Goal: Information Seeking & Learning: Learn about a topic

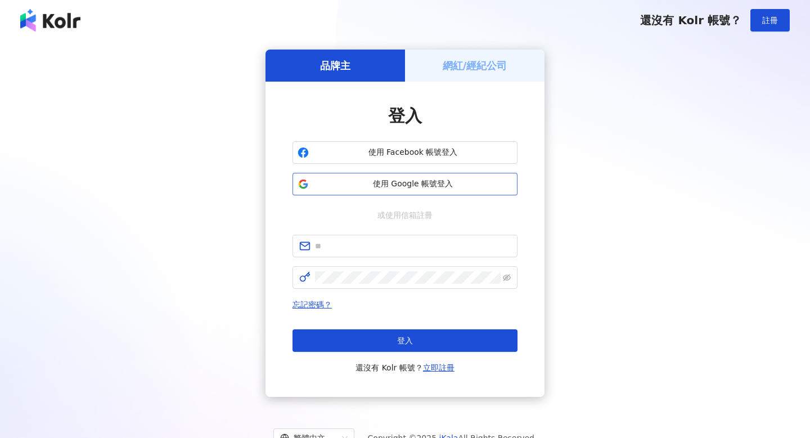
click at [466, 191] on button "使用 Google 帳號登入" at bounding box center [405, 184] width 225 height 23
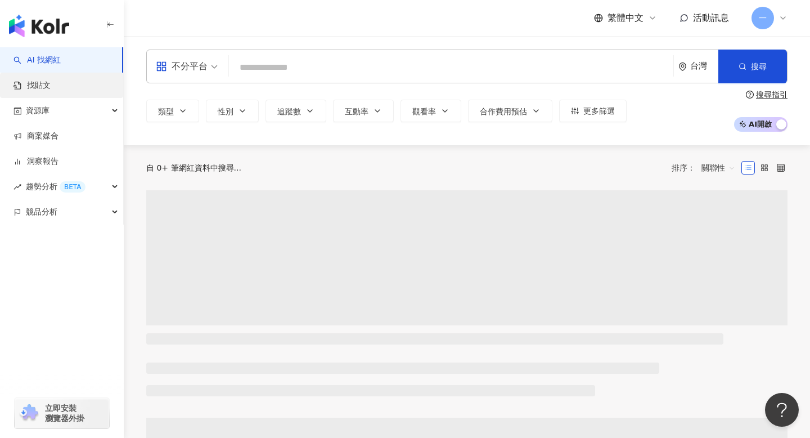
click at [51, 88] on link "找貼文" at bounding box center [32, 85] width 37 height 11
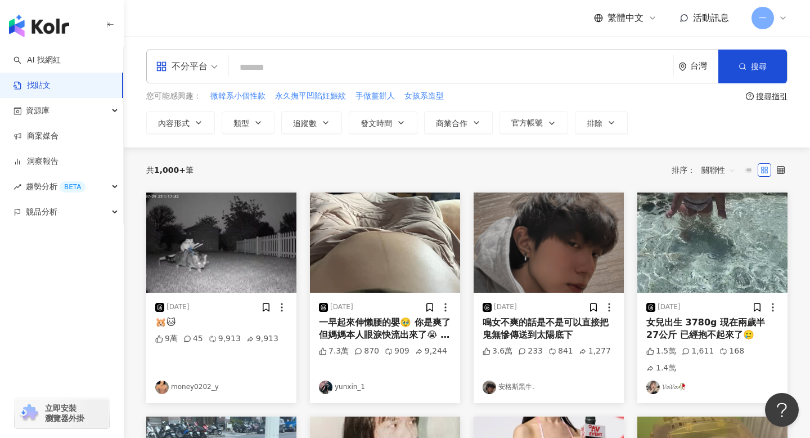
click at [385, 73] on input "search" at bounding box center [450, 67] width 435 height 24
paste input "*****"
type input "*****"
click at [749, 62] on button "搜尋" at bounding box center [752, 67] width 69 height 34
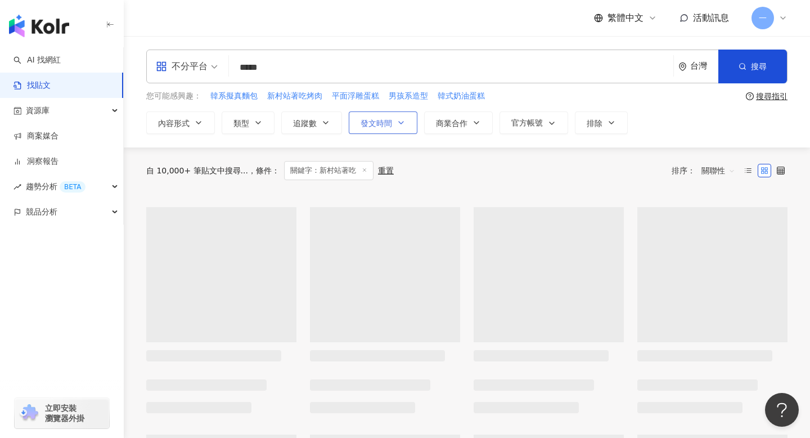
click at [388, 124] on span "發文時間" at bounding box center [377, 123] width 32 height 9
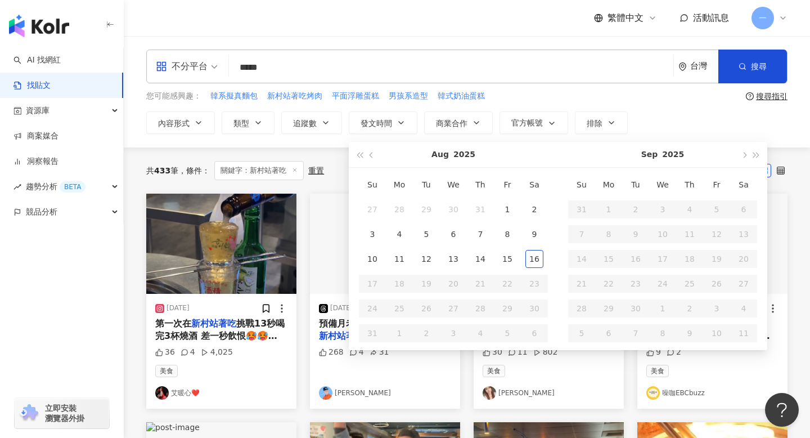
type input "**********"
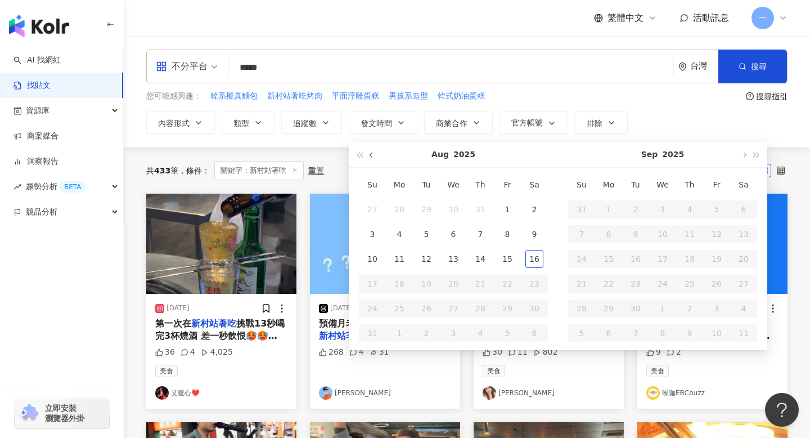
click at [377, 158] on button "button" at bounding box center [372, 154] width 12 height 25
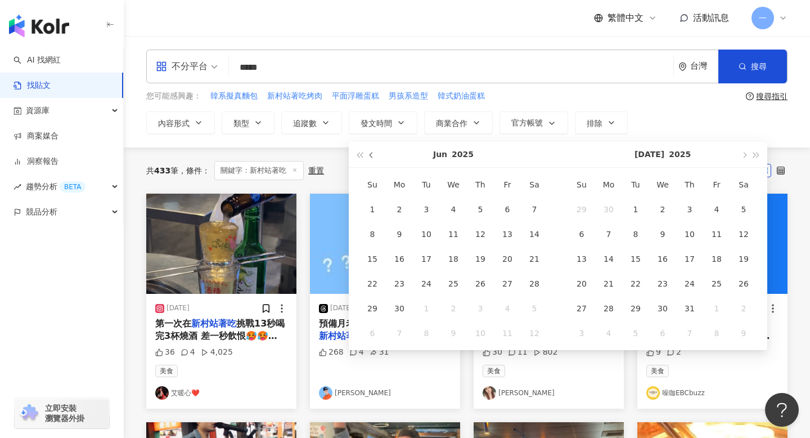
click at [377, 158] on button "button" at bounding box center [372, 154] width 12 height 25
type input "**********"
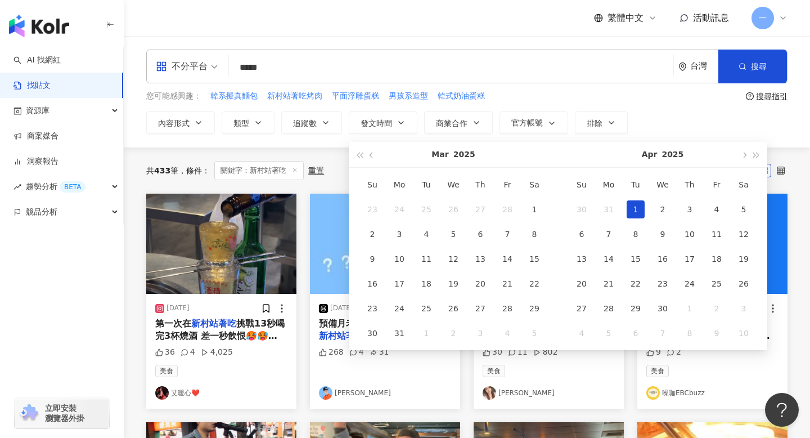
click at [637, 214] on div "1" at bounding box center [636, 209] width 18 height 18
click at [744, 154] on span "button" at bounding box center [744, 155] width 6 height 6
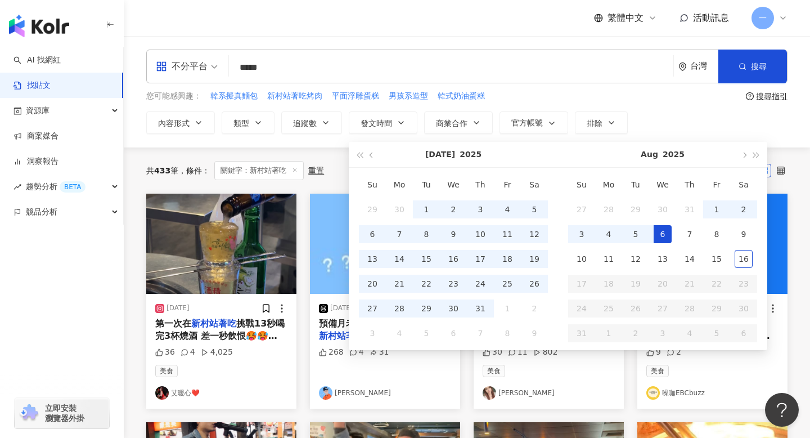
type input "**********"
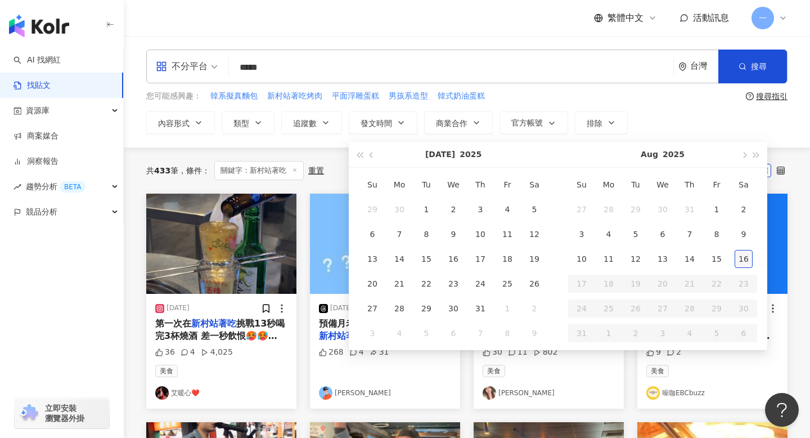
type input "**********"
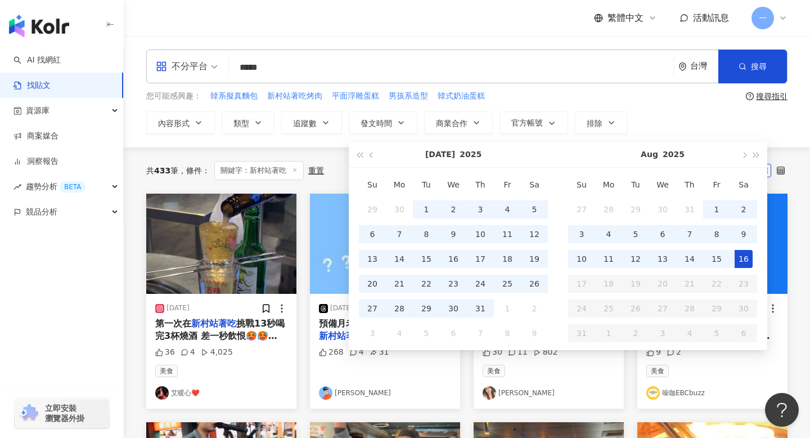
click at [743, 258] on div "16" at bounding box center [744, 259] width 18 height 18
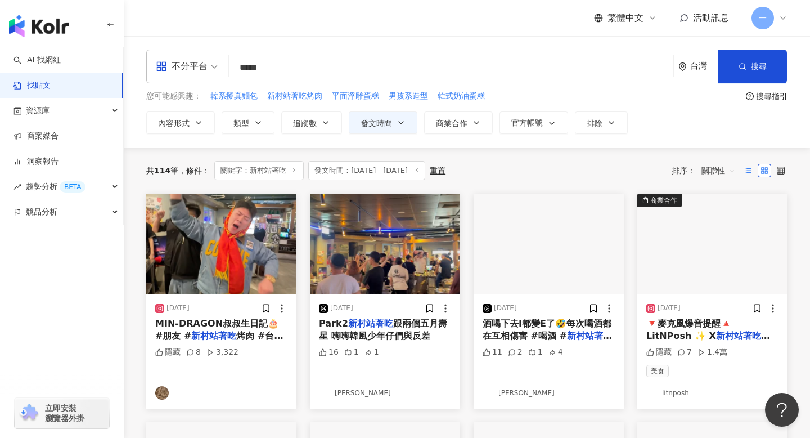
click at [752, 167] on label at bounding box center [748, 171] width 14 height 14
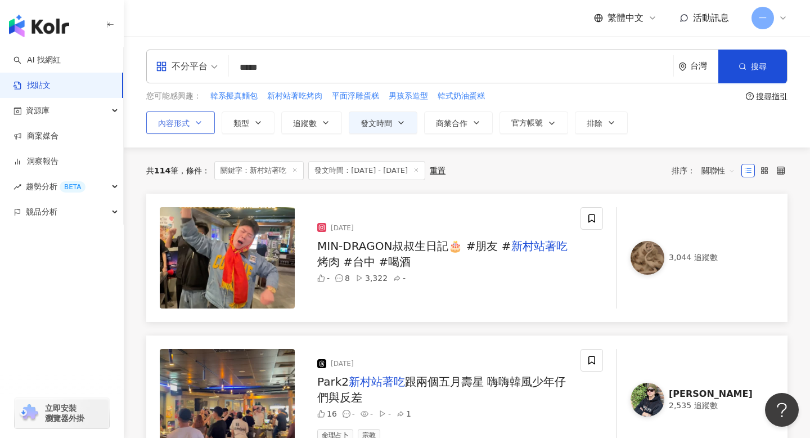
click at [189, 119] on span "內容形式" at bounding box center [174, 123] width 32 height 9
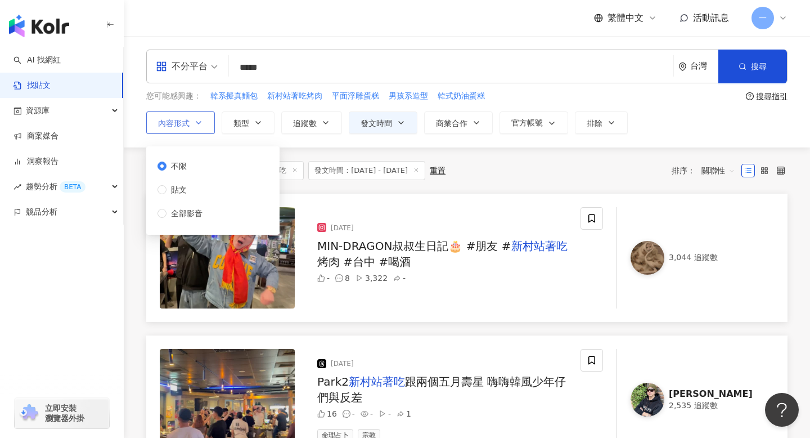
click at [189, 119] on span "內容形式" at bounding box center [174, 123] width 32 height 9
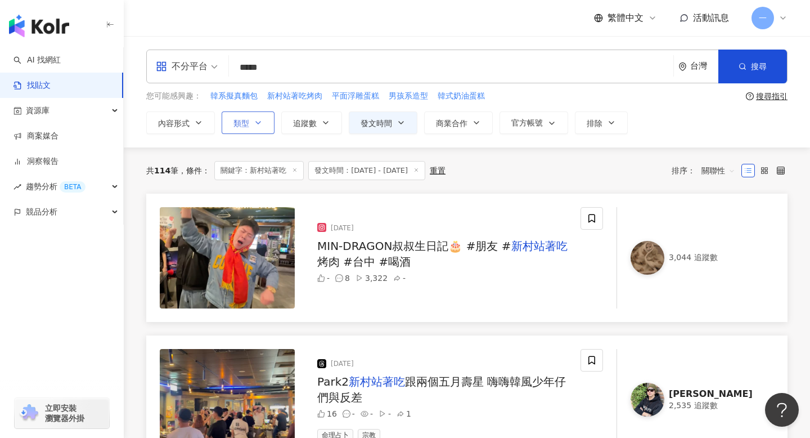
click at [236, 119] on span "類型" at bounding box center [241, 123] width 16 height 9
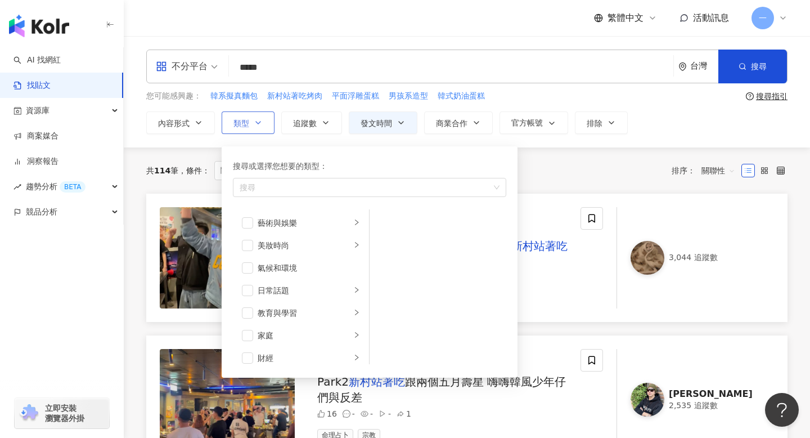
click at [236, 119] on span "類型" at bounding box center [241, 123] width 16 height 9
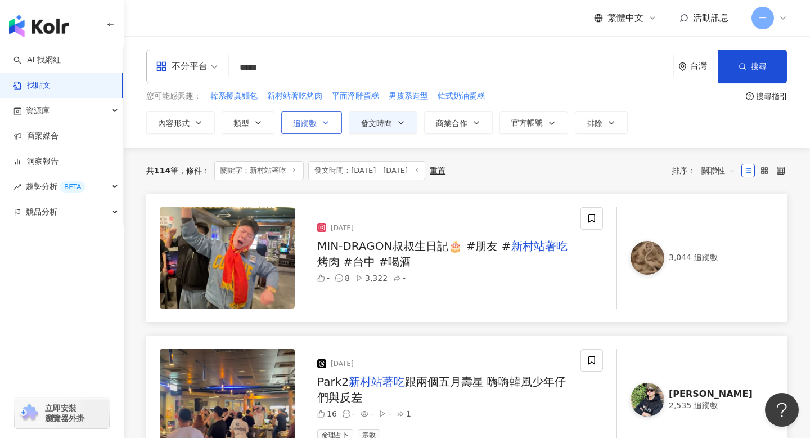
click at [298, 115] on button "追蹤數" at bounding box center [311, 122] width 61 height 23
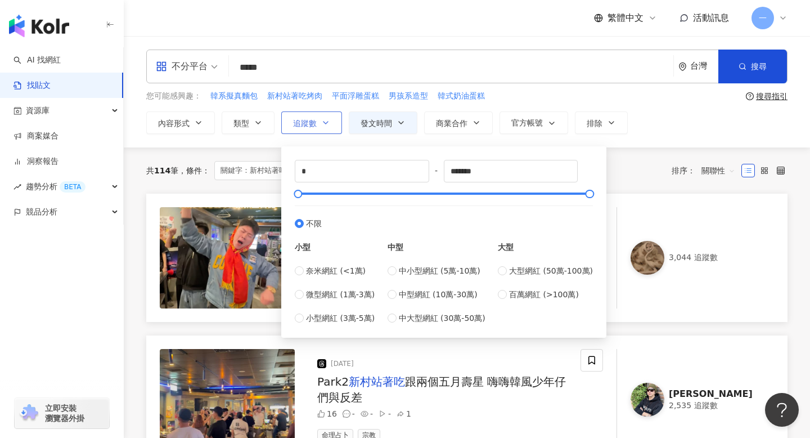
click at [298, 115] on button "追蹤數" at bounding box center [311, 122] width 61 height 23
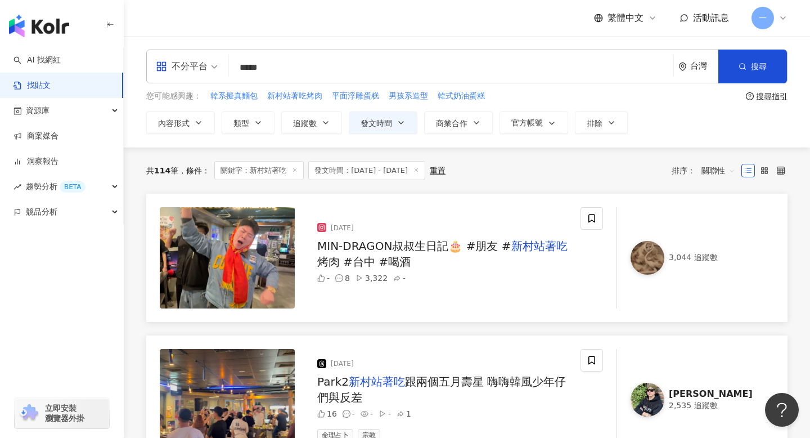
click at [493, 123] on div "**********" at bounding box center [466, 122] width 641 height 23
click at [485, 125] on button "商業合作" at bounding box center [458, 122] width 69 height 23
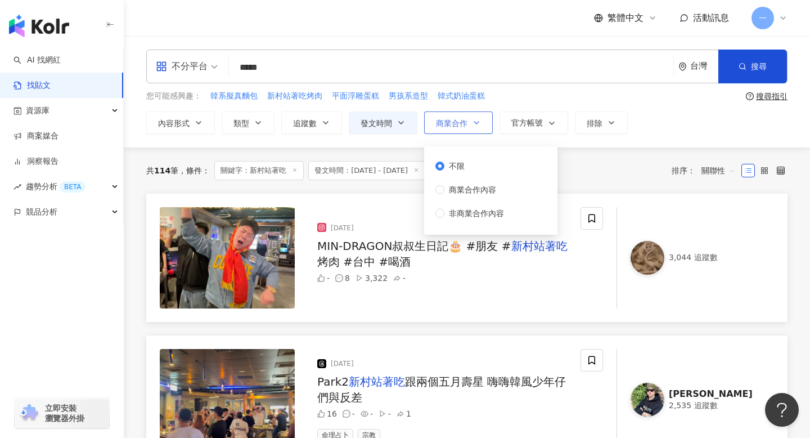
click at [485, 125] on button "商業合作" at bounding box center [458, 122] width 69 height 23
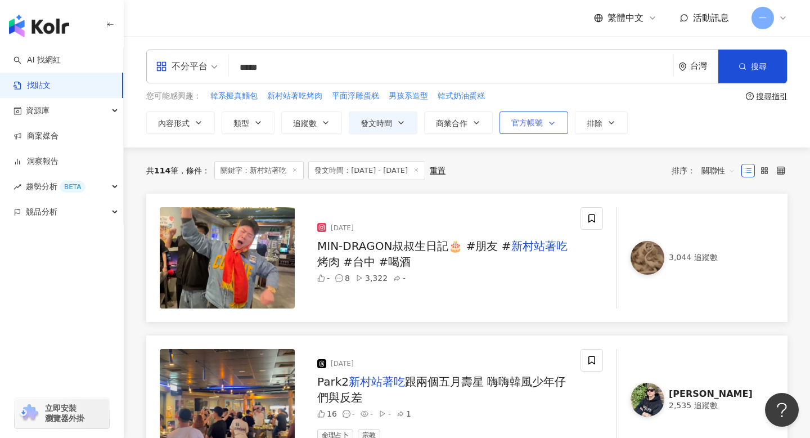
click at [520, 123] on span "官方帳號" at bounding box center [527, 122] width 32 height 9
click at [461, 123] on span "商業合作" at bounding box center [452, 123] width 32 height 9
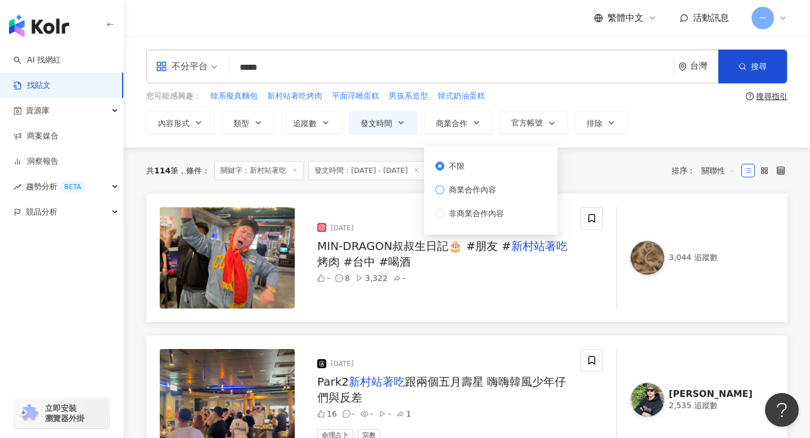
click at [465, 194] on span "商業合作內容" at bounding box center [472, 189] width 56 height 12
click at [750, 59] on button "搜尋" at bounding box center [752, 67] width 69 height 34
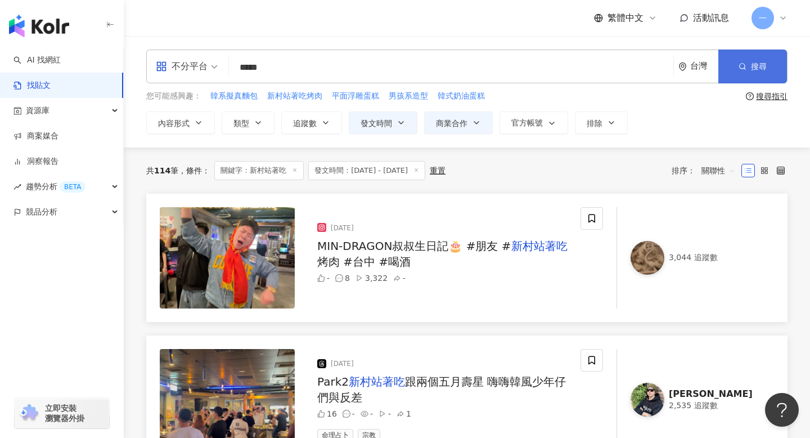
click at [750, 71] on button "搜尋" at bounding box center [752, 67] width 69 height 34
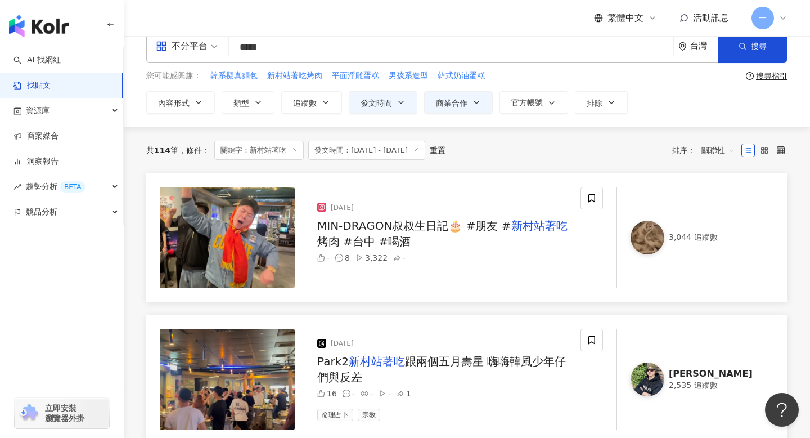
scroll to position [23, 0]
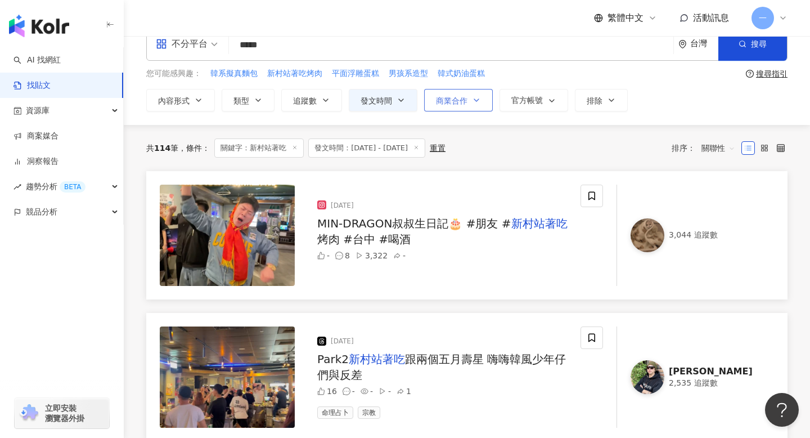
click at [473, 96] on icon "button" at bounding box center [476, 100] width 9 height 9
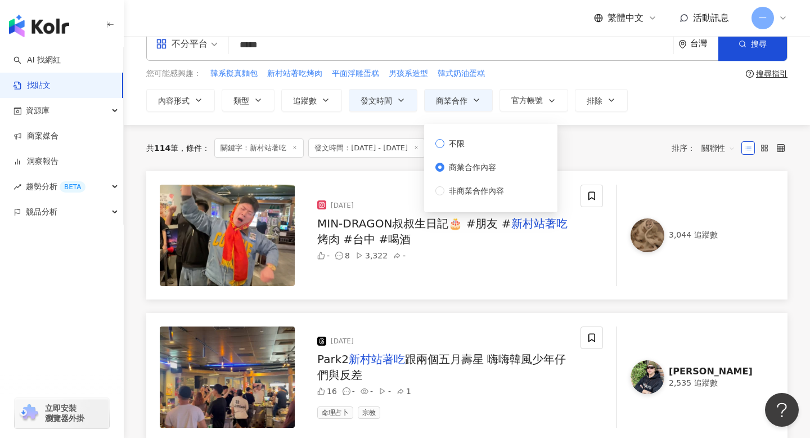
click at [469, 143] on label "不限" at bounding box center [471, 143] width 73 height 12
click at [755, 55] on button "搜尋" at bounding box center [752, 44] width 69 height 34
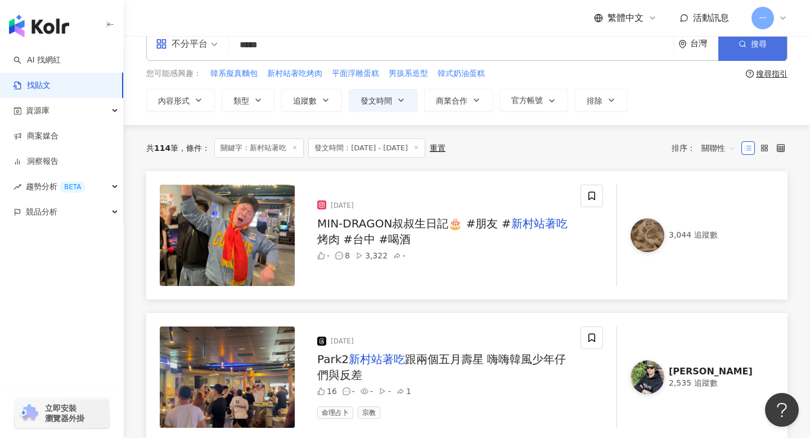
scroll to position [0, 0]
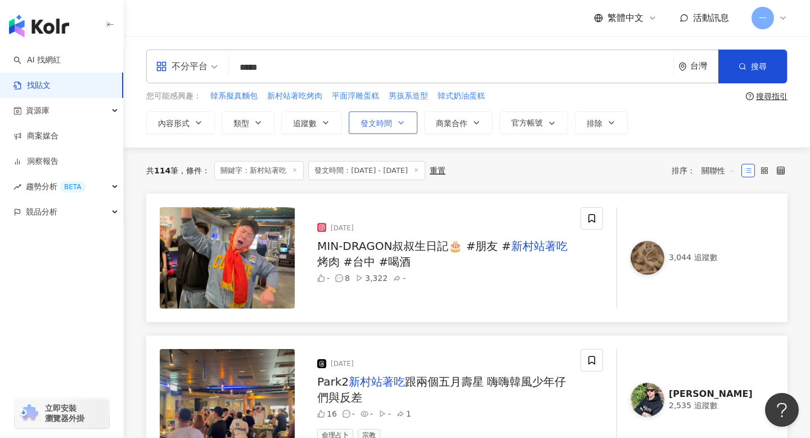
click at [389, 123] on span "發文時間" at bounding box center [377, 123] width 32 height 9
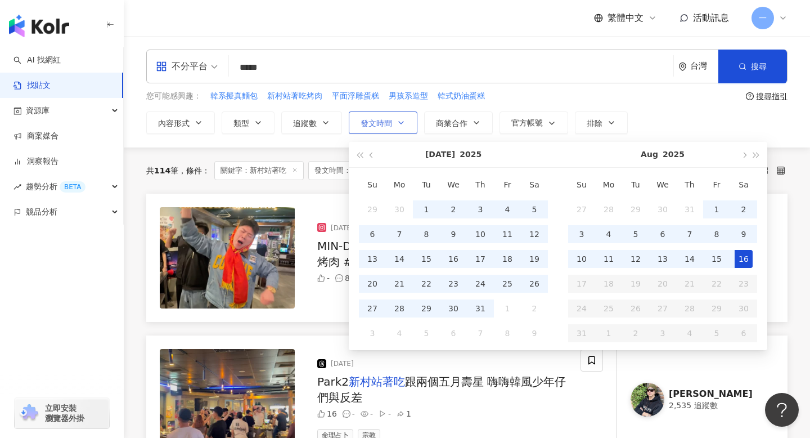
click at [403, 120] on icon "button" at bounding box center [401, 122] width 9 height 9
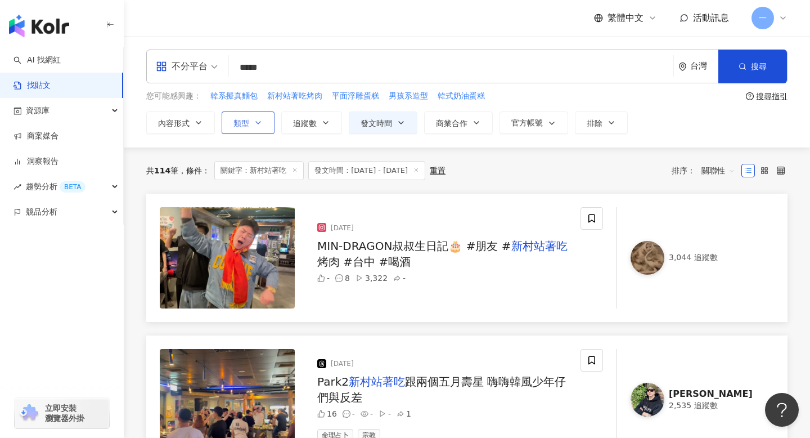
click at [235, 119] on span "類型" at bounding box center [241, 123] width 16 height 9
click at [601, 96] on div "您可能感興趣： 韓系擬真麵包 新村站著吃烤肉 平面浮雕蛋糕 男孩系造型 韓式奶油蛋糕" at bounding box center [443, 96] width 595 height 12
click at [220, 72] on div "不分平台" at bounding box center [187, 66] width 74 height 33
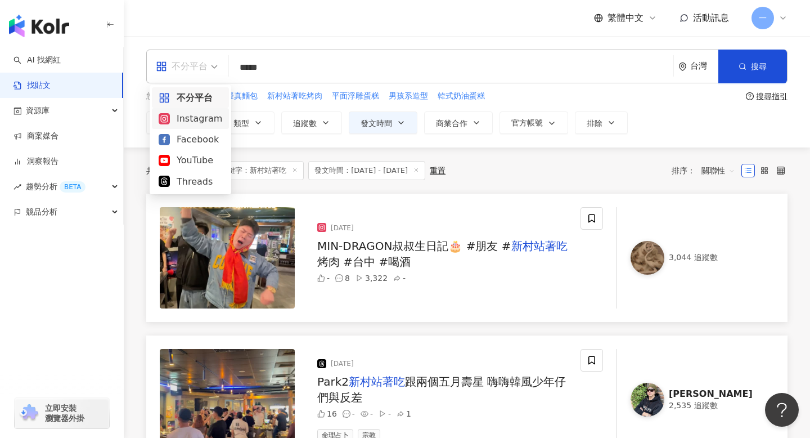
click at [212, 118] on div "Instagram" at bounding box center [191, 118] width 64 height 14
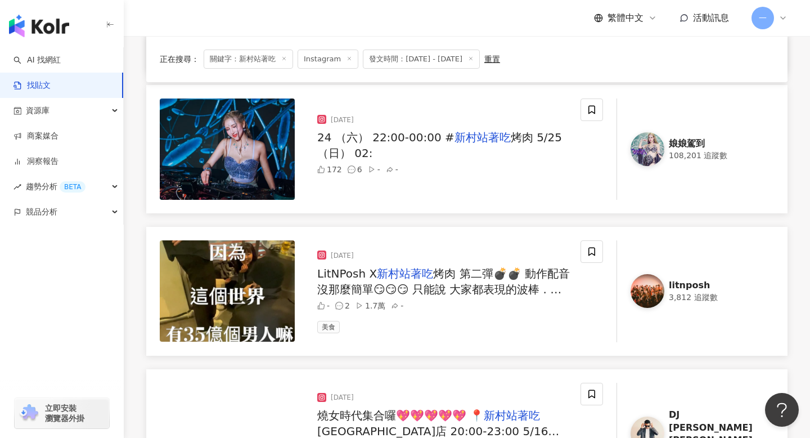
scroll to position [1030, 0]
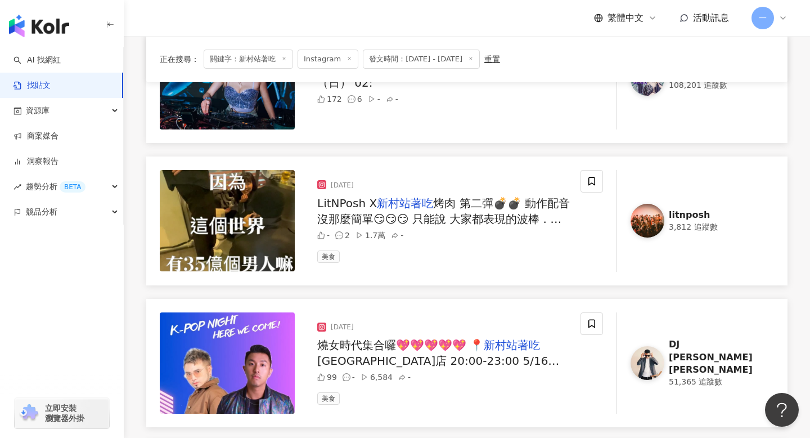
click at [695, 219] on div "litnposh" at bounding box center [715, 215] width 92 height 12
click at [339, 205] on span "LitNPosh X" at bounding box center [347, 203] width 60 height 14
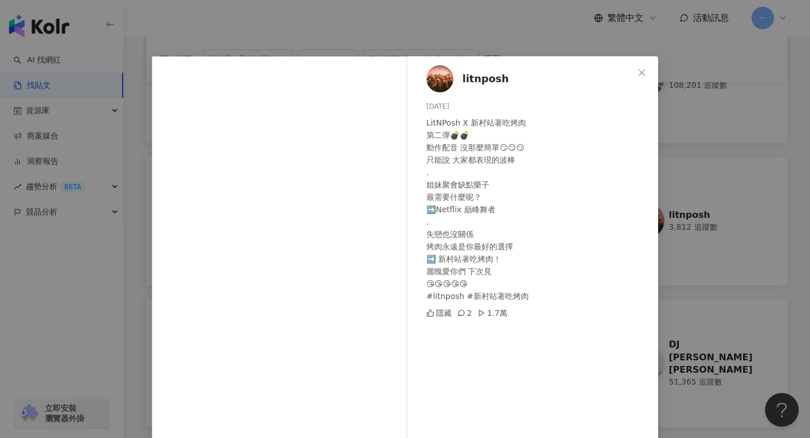
scroll to position [8, 0]
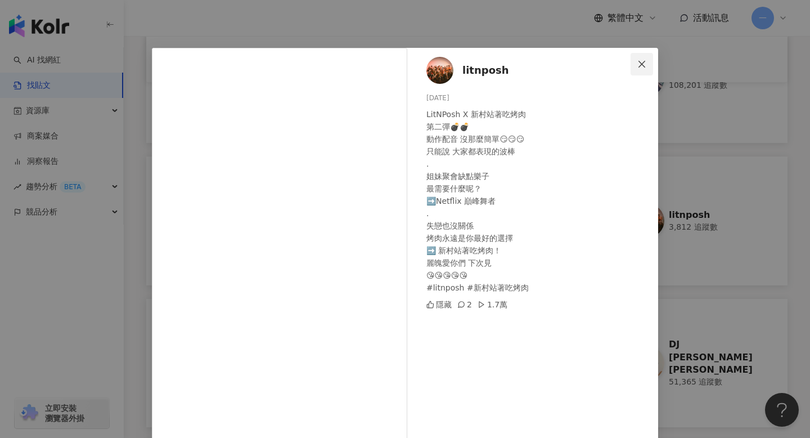
click at [642, 61] on icon "close" at bounding box center [641, 64] width 9 height 9
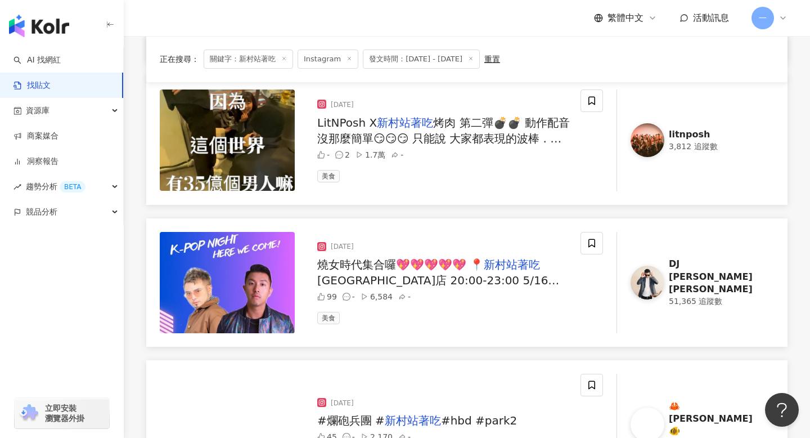
scroll to position [1111, 0]
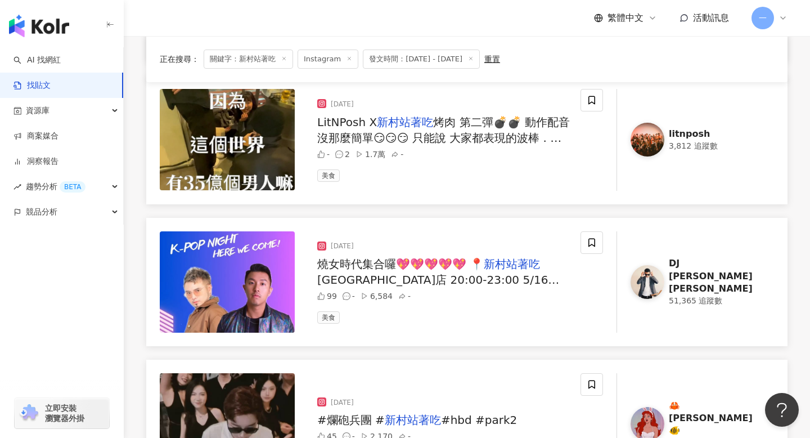
click at [680, 271] on div "DJ Ken Lin" at bounding box center [715, 276] width 92 height 38
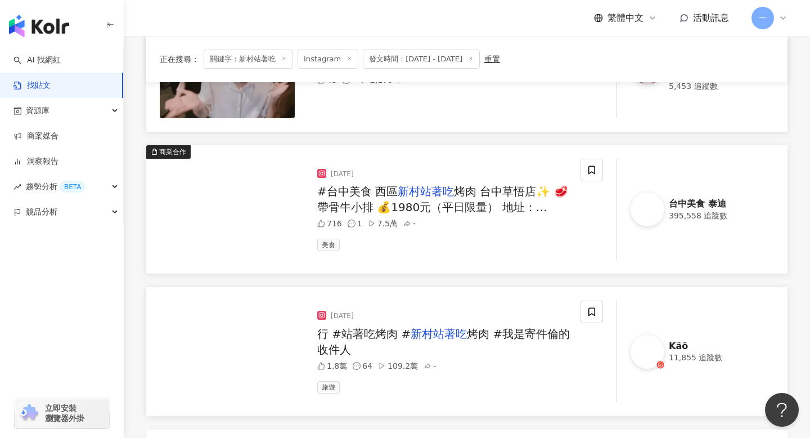
scroll to position [1558, 0]
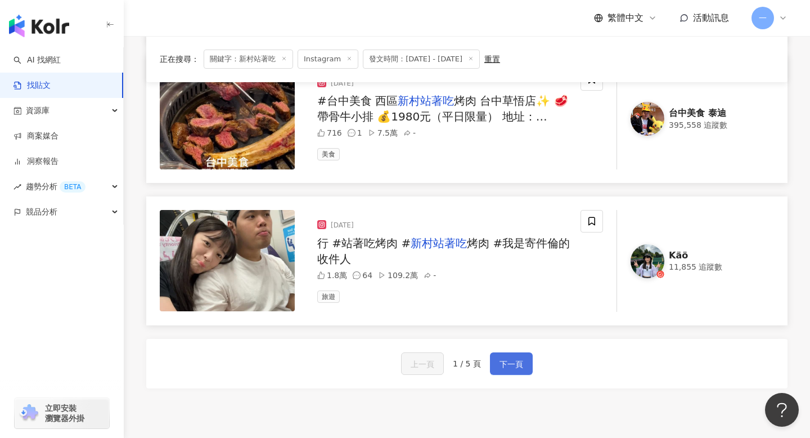
click at [514, 362] on span "下一頁" at bounding box center [512, 364] width 24 height 14
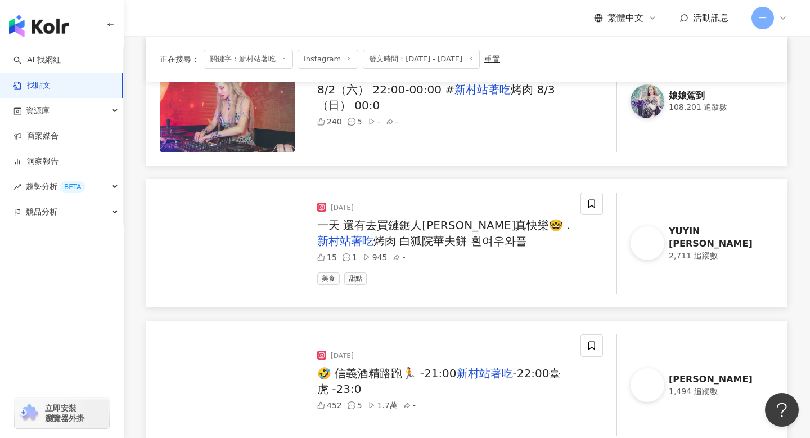
scroll to position [1661, 0]
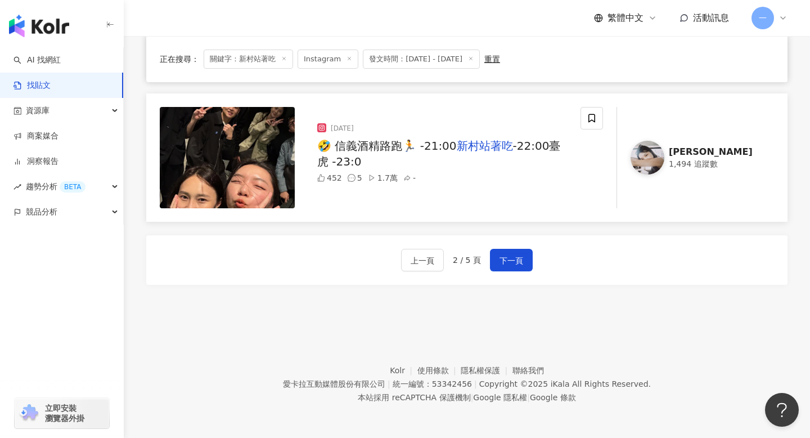
click at [537, 338] on footer "Kolr 使用條款 隱私權保護 聯絡我們 愛卡拉互動媒體股份有限公司 | 統一編號：53342456 | Copyright © 2025 iKala All…" at bounding box center [467, 375] width 686 height 125
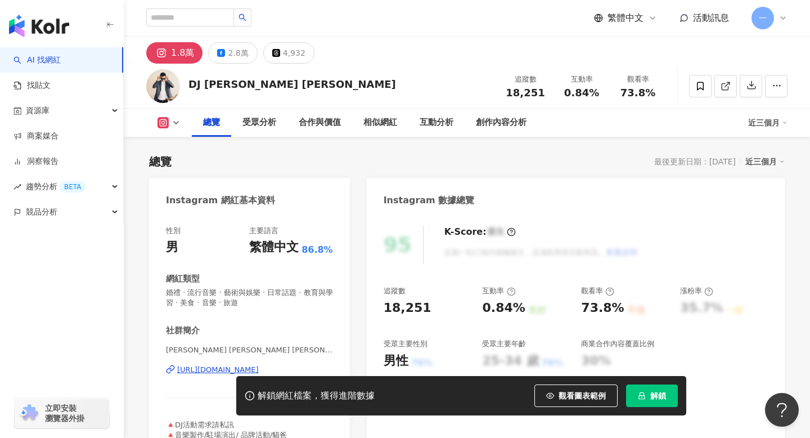
click at [230, 377] on div "解鎖網紅檔案，獲得進階數據 觀看圖表範例 解鎖" at bounding box center [405, 395] width 810 height 39
click at [232, 374] on div "https://www.instagram.com/djkenlin/" at bounding box center [218, 370] width 82 height 10
